Goal: Information Seeking & Learning: Check status

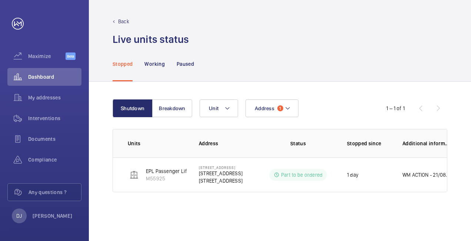
click at [258, 112] on button "Address 1" at bounding box center [271, 109] width 53 height 18
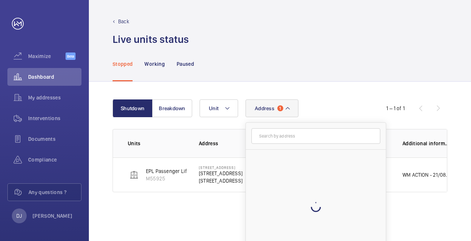
click at [283, 141] on input "text" at bounding box center [315, 136] width 129 height 16
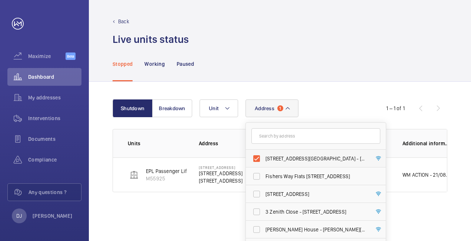
click at [256, 155] on label "[STREET_ADDRESS][GEOGRAPHIC_DATA] - [STREET_ADDRESS]" at bounding box center [310, 159] width 129 height 18
click at [256, 155] on input "[STREET_ADDRESS][GEOGRAPHIC_DATA] - [STREET_ADDRESS]" at bounding box center [256, 158] width 15 height 15
checkbox input "false"
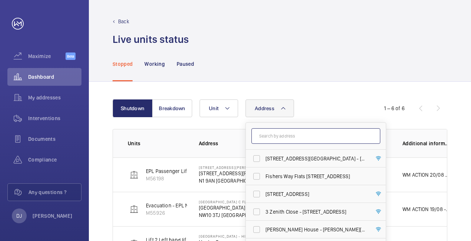
click at [273, 138] on input "text" at bounding box center [315, 136] width 129 height 16
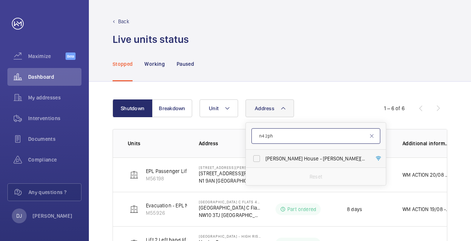
type input "n4 2ph"
click at [291, 159] on span "[PERSON_NAME] House - [PERSON_NAME][GEOGRAPHIC_DATA]" at bounding box center [316, 158] width 102 height 7
click at [264, 159] on input "[PERSON_NAME] House - [PERSON_NAME][GEOGRAPHIC_DATA]" at bounding box center [256, 158] width 15 height 15
checkbox input "true"
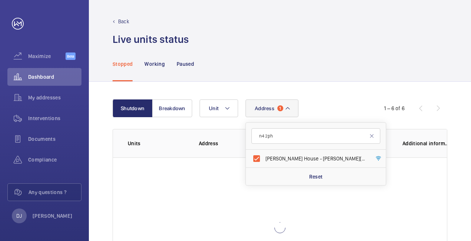
click at [342, 91] on div "Shutdown Breakdown Address [GEOGRAPHIC_DATA][PERSON_NAME] - [PERSON_NAME][GEOGR…" at bounding box center [280, 199] width 382 height 234
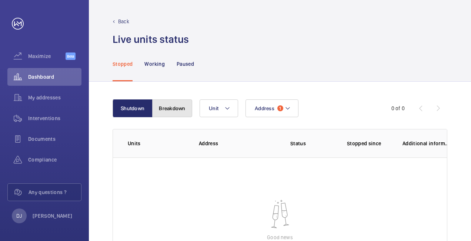
click at [185, 109] on button "Breakdown" at bounding box center [172, 109] width 40 height 18
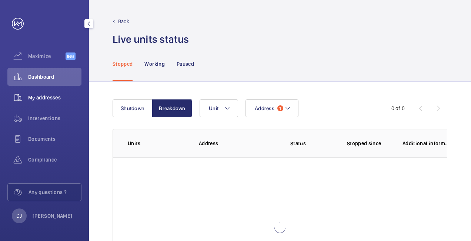
click at [60, 102] on div "My addresses" at bounding box center [44, 98] width 74 height 18
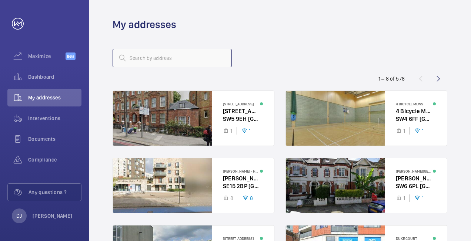
click at [127, 58] on input "text" at bounding box center [172, 58] width 119 height 19
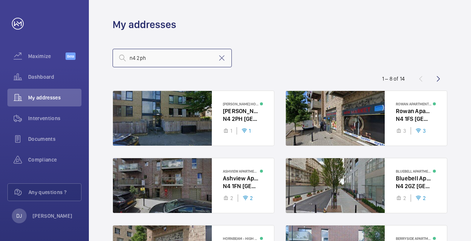
type input "n4 2ph"
click at [223, 61] on mat-icon at bounding box center [221, 58] width 9 height 9
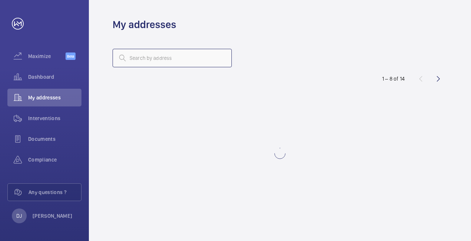
click at [153, 61] on input "text" at bounding box center [172, 58] width 119 height 19
click at [47, 78] on span "Dashboard" at bounding box center [54, 76] width 53 height 7
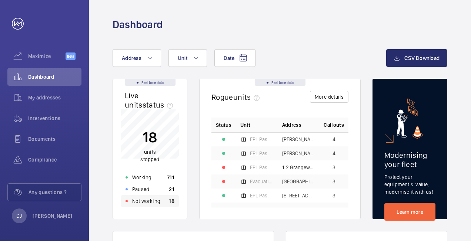
click at [138, 201] on p "Not working" at bounding box center [146, 201] width 28 height 7
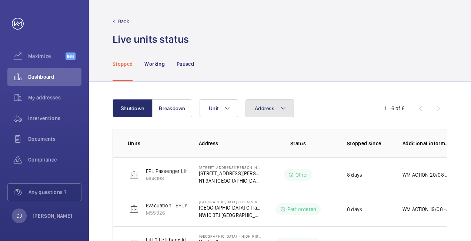
click at [266, 111] on span "Address" at bounding box center [265, 109] width 20 height 6
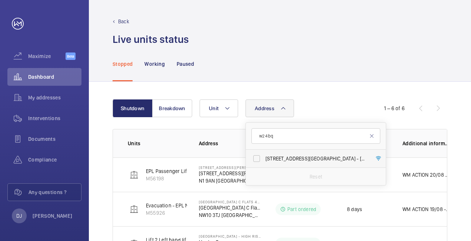
type input "w2 4bq"
click at [290, 162] on label "[STREET_ADDRESS][GEOGRAPHIC_DATA] - [STREET_ADDRESS]" at bounding box center [310, 159] width 129 height 18
click at [264, 162] on input "[STREET_ADDRESS][GEOGRAPHIC_DATA] - [STREET_ADDRESS]" at bounding box center [256, 158] width 15 height 15
checkbox input "true"
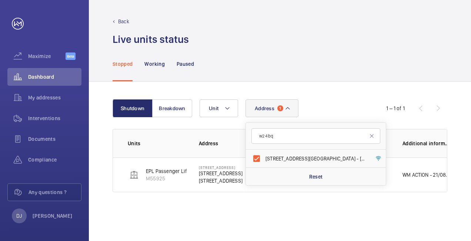
click at [309, 81] on div "Stopped Working Paused" at bounding box center [280, 63] width 335 height 35
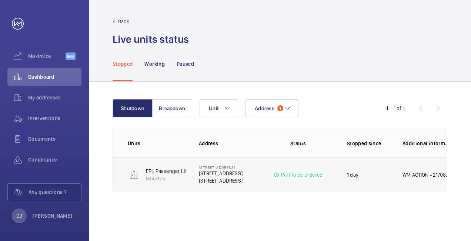
click at [320, 172] on p "Part to be ordered" at bounding box center [301, 174] width 41 height 7
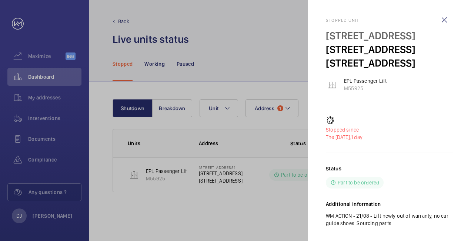
scroll to position [43, 0]
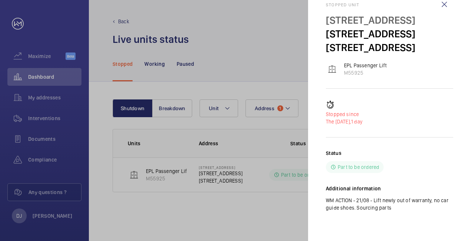
drag, startPoint x: 324, startPoint y: 21, endPoint x: 439, endPoint y: 209, distance: 220.1
click at [439, 209] on mat-sidenav "Stopped unit [GEOGRAPHIC_DATA] [STREET_ADDRESS] EPL Passenger Lift M55925 Stopp…" at bounding box center [389, 120] width 163 height 241
copy div "Stopped unit [GEOGRAPHIC_DATA] [STREET_ADDRESS] EPL Passenger Lift M55925 Stopp…"
